Goal: Task Accomplishment & Management: Use online tool/utility

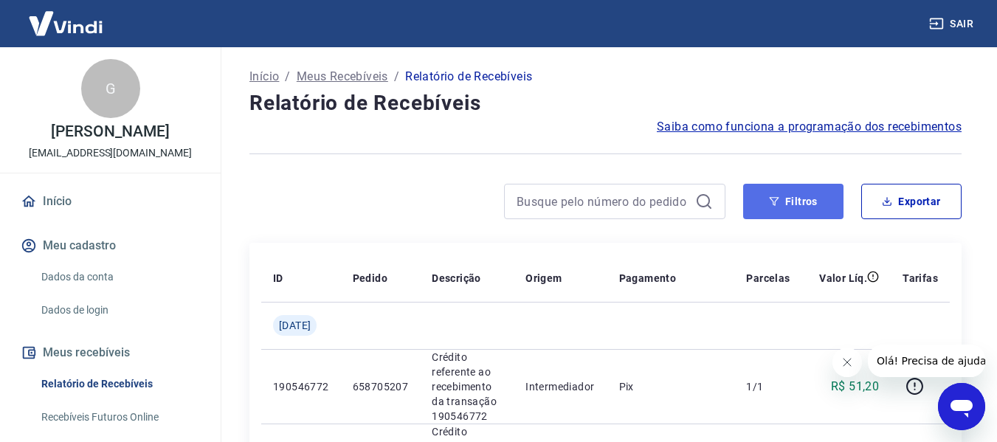
click at [791, 201] on button "Filtros" at bounding box center [793, 201] width 100 height 35
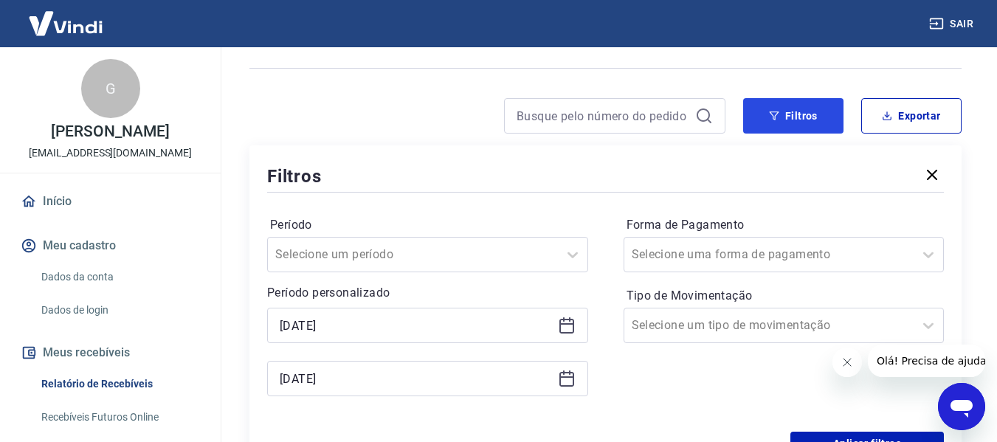
scroll to position [221, 0]
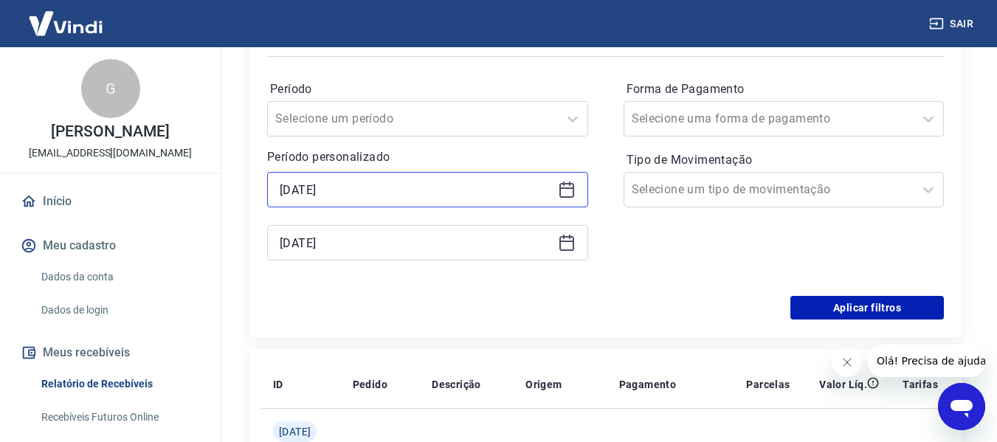
click at [288, 190] on input "[DATE]" at bounding box center [416, 190] width 272 height 22
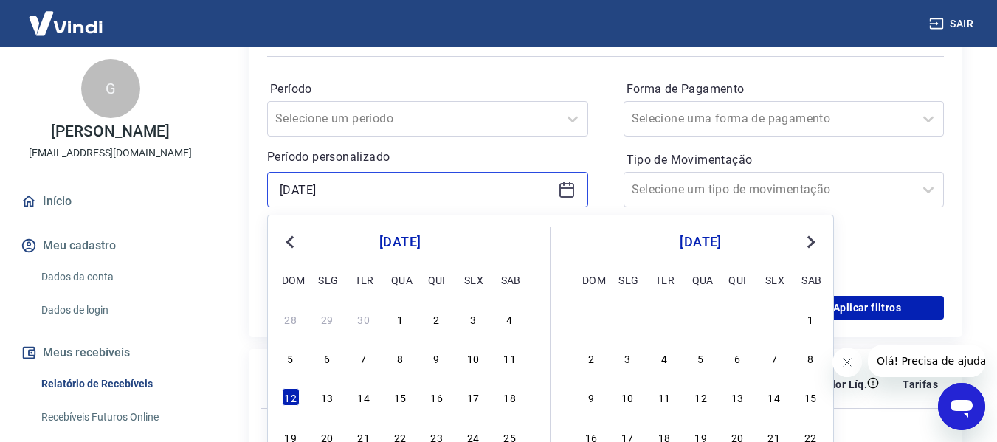
click at [288, 187] on input "[DATE]" at bounding box center [416, 190] width 272 height 22
type input "[DATE]"
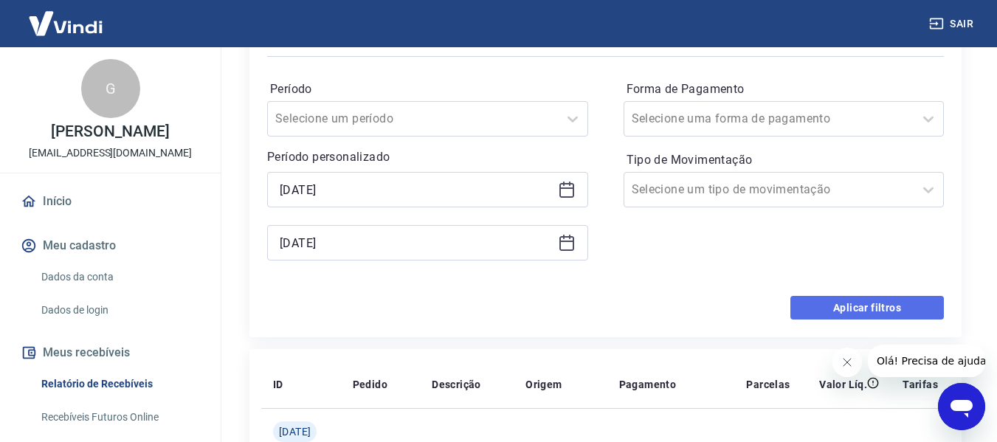
click at [836, 308] on button "Aplicar filtros" at bounding box center [868, 308] width 154 height 24
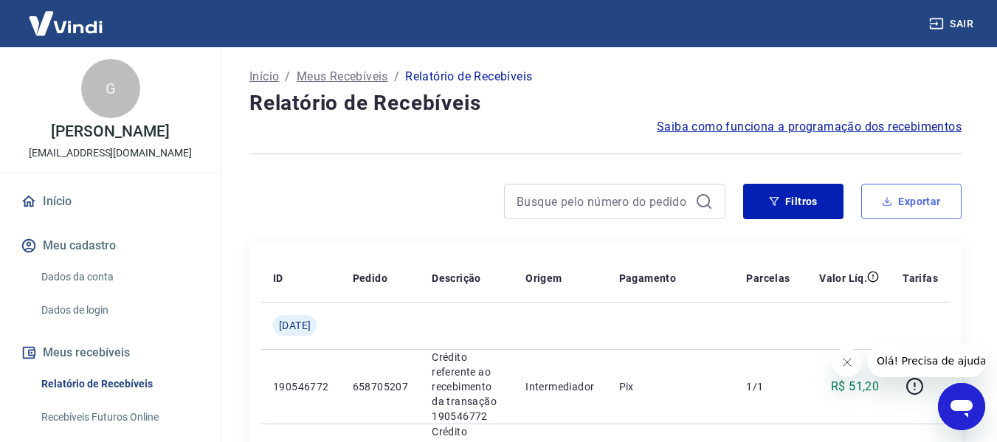
click at [936, 207] on button "Exportar" at bounding box center [912, 201] width 100 height 35
type input "[DATE]"
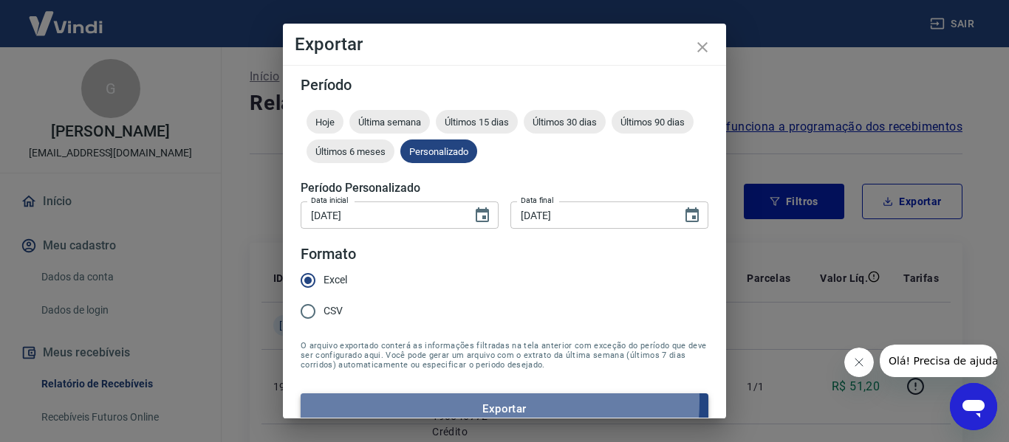
click at [448, 401] on button "Exportar" at bounding box center [504, 409] width 408 height 31
